Goal: Task Accomplishment & Management: Complete application form

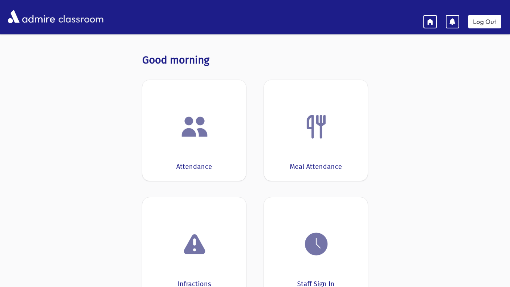
click at [189, 146] on div "Attendance" at bounding box center [194, 130] width 104 height 101
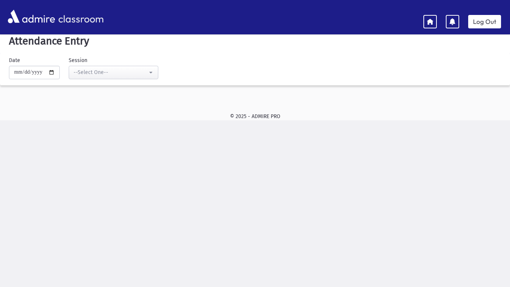
scroll to position [7, 0]
click at [124, 72] on div "--Select One--" at bounding box center [111, 72] width 74 height 8
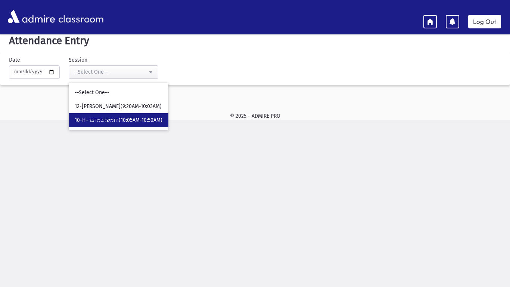
click at [152, 119] on span "10-H-חומש: במדבר(10:05AM-10:50AM)" at bounding box center [119, 119] width 88 height 7
select select "*****"
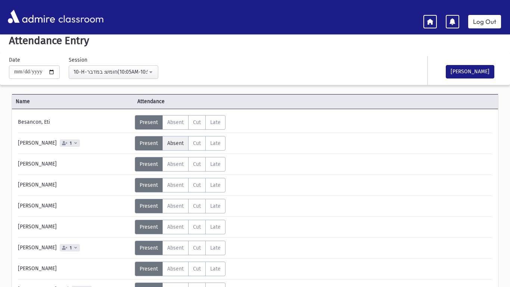
click at [172, 143] on span "Absent" at bounding box center [175, 143] width 16 height 6
click at [175, 248] on span "Absent" at bounding box center [175, 248] width 16 height 6
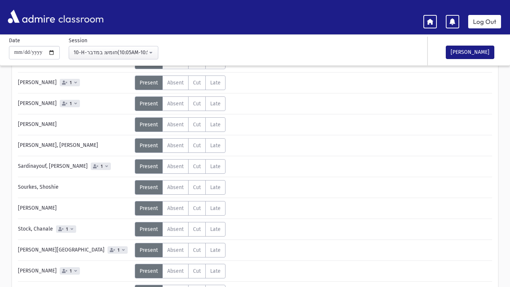
scroll to position [337, 0]
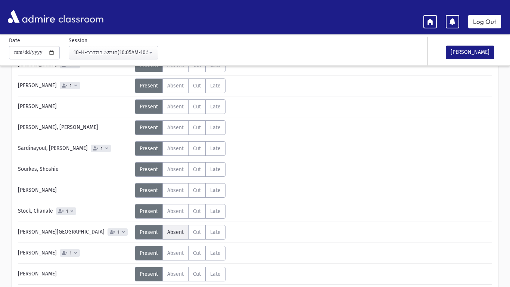
click at [175, 233] on span "Absent" at bounding box center [175, 232] width 16 height 6
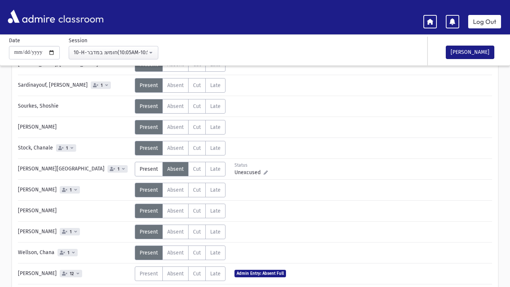
scroll to position [407, 0]
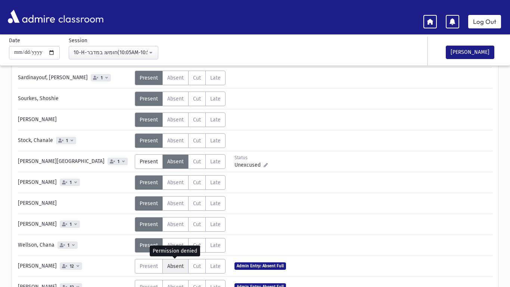
click at [176, 262] on label "Absent A" at bounding box center [175, 266] width 26 height 15
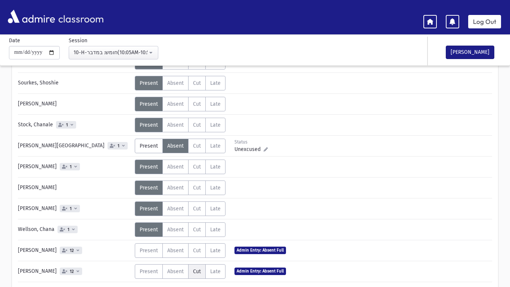
scroll to position [432, 0]
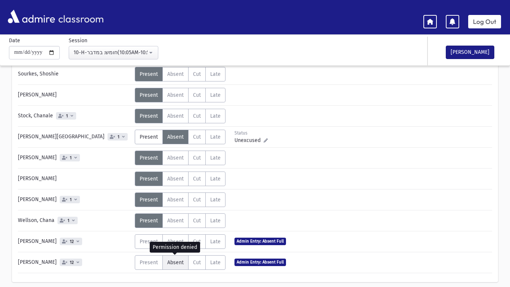
click at [176, 264] on span "Absent" at bounding box center [175, 262] width 16 height 6
click at [177, 262] on span "Absent" at bounding box center [175, 262] width 16 height 6
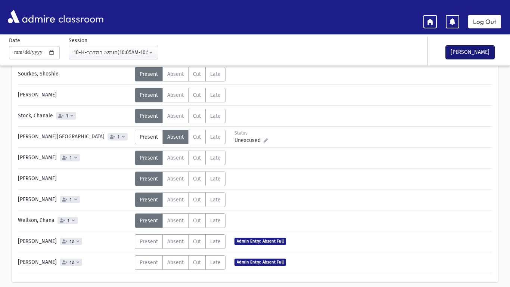
click at [464, 50] on button "[PERSON_NAME]" at bounding box center [470, 52] width 49 height 13
